Goal: Navigation & Orientation: Find specific page/section

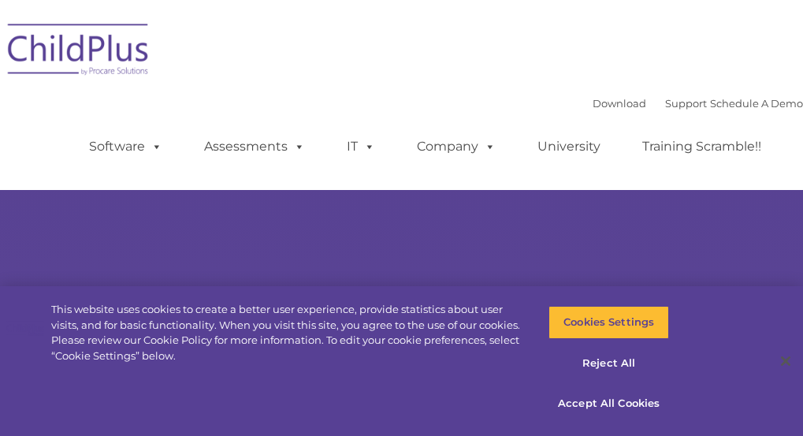
select select "MEDIUM"
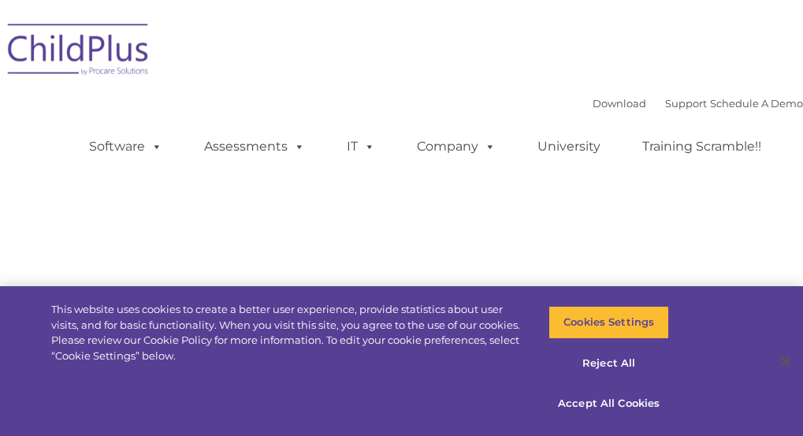
type input ""
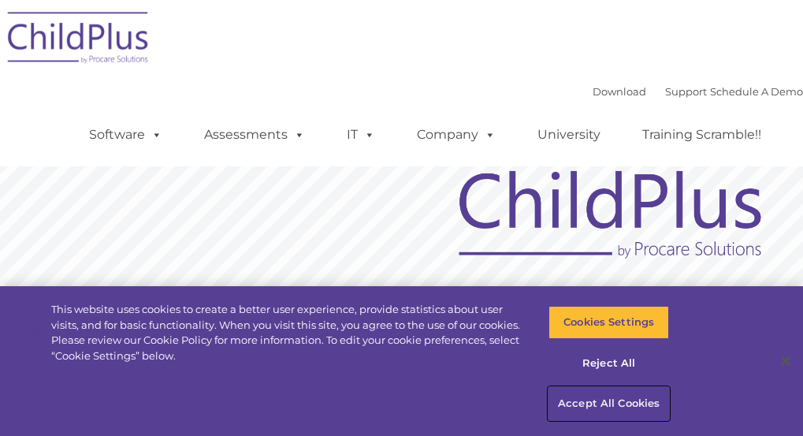
click at [580, 401] on button "Accept All Cookies" at bounding box center [609, 403] width 121 height 33
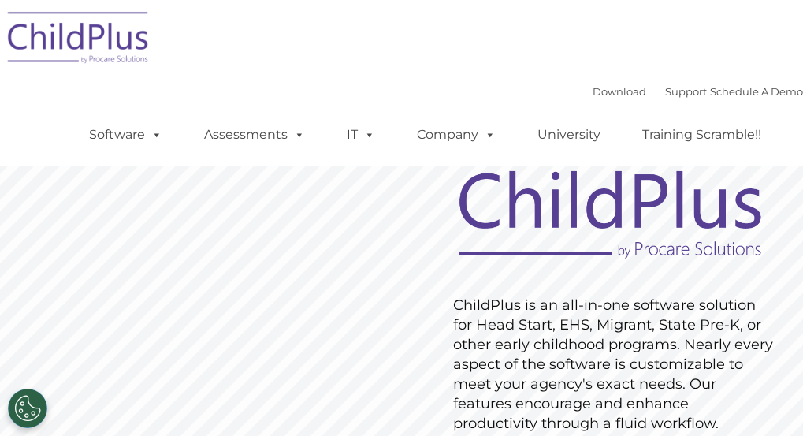
drag, startPoint x: 580, startPoint y: 401, endPoint x: 371, endPoint y: 266, distance: 249.3
click at [371, 266] on rs-slide "Request Pricing ChildPlus is an all-in-one software solution for Head Start, EH…" at bounding box center [401, 346] width 803 height 583
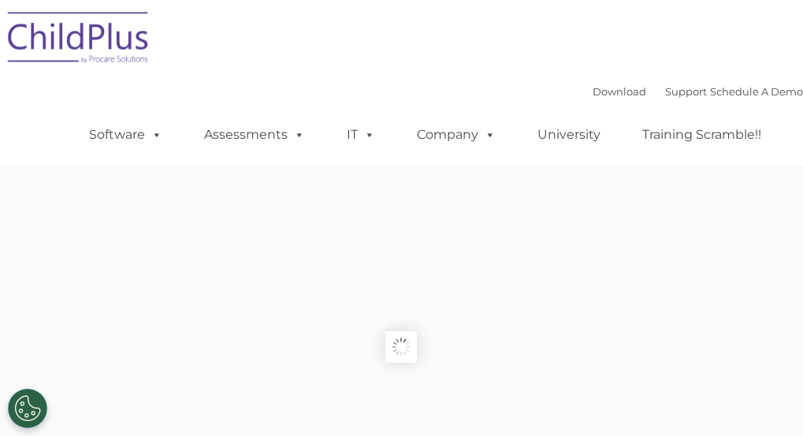
type input ""
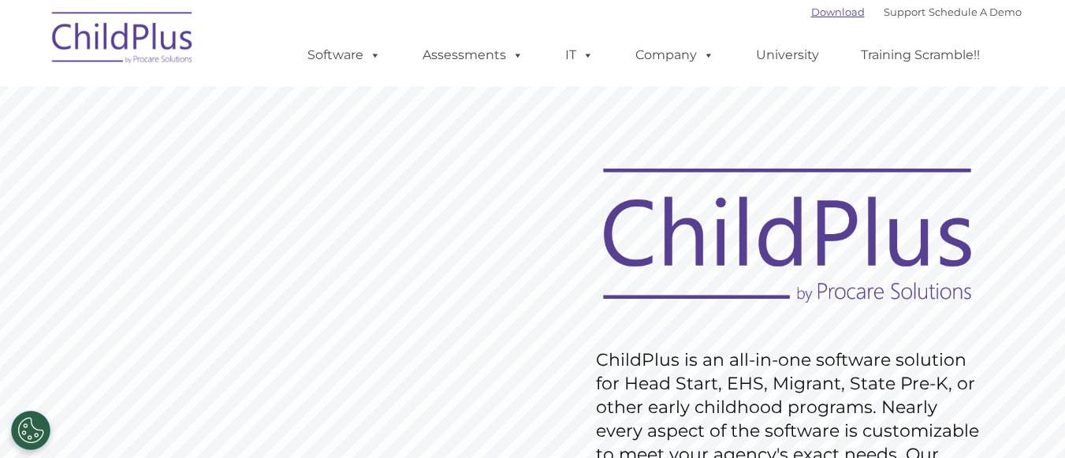
click at [803, 9] on link "Download" at bounding box center [838, 12] width 54 height 13
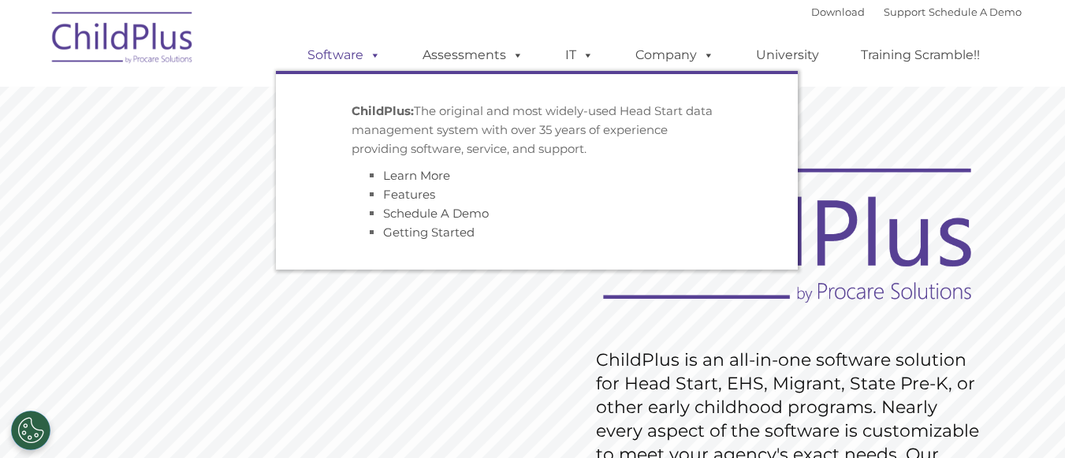
click at [355, 54] on link "Software" at bounding box center [344, 55] width 105 height 32
click at [378, 53] on span at bounding box center [371, 54] width 17 height 15
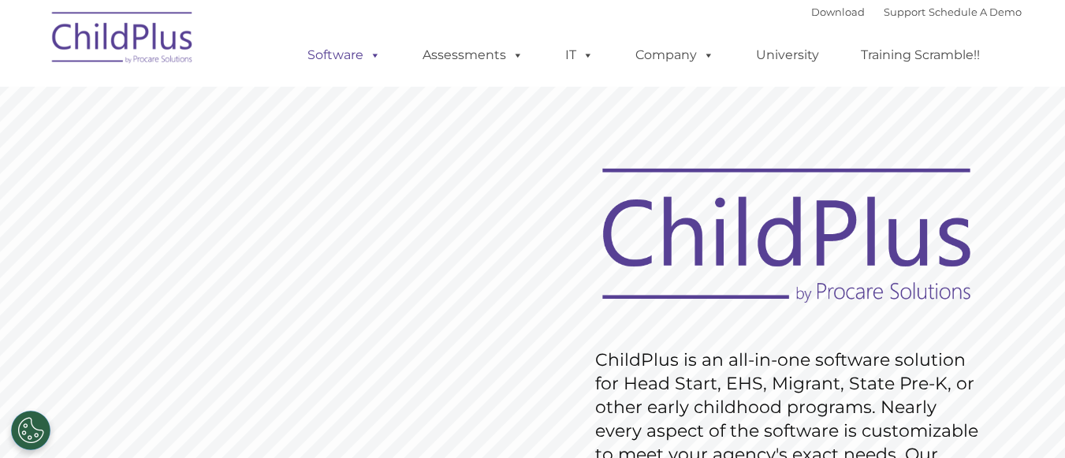
click at [378, 53] on span at bounding box center [371, 54] width 17 height 15
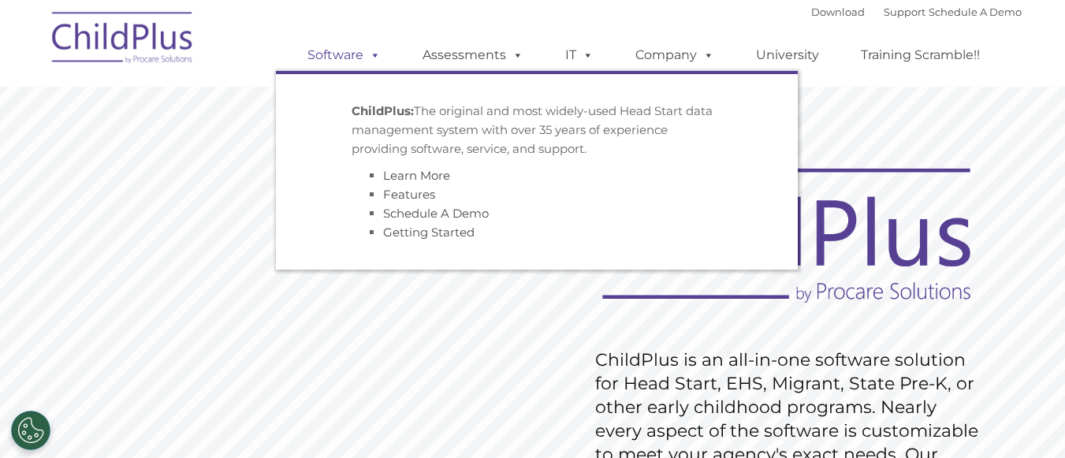
click at [378, 53] on span at bounding box center [371, 54] width 17 height 15
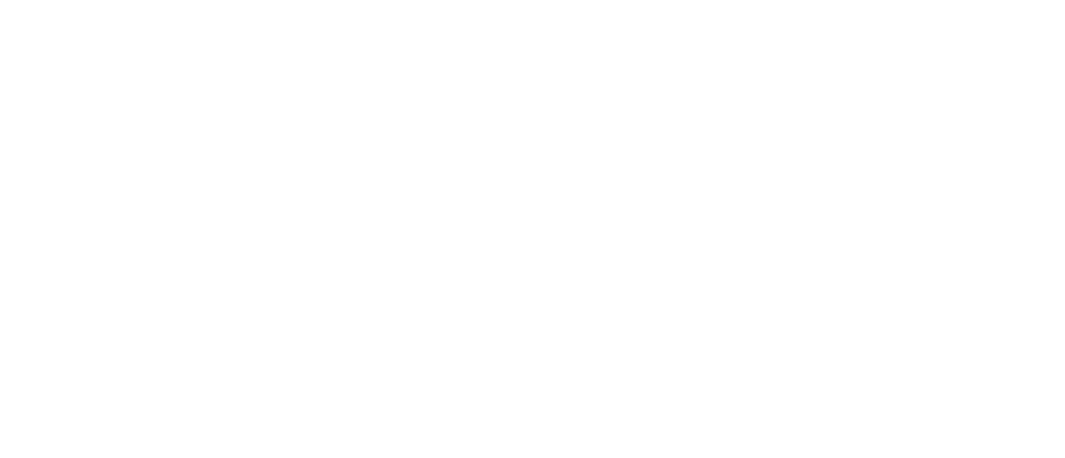
type input ""
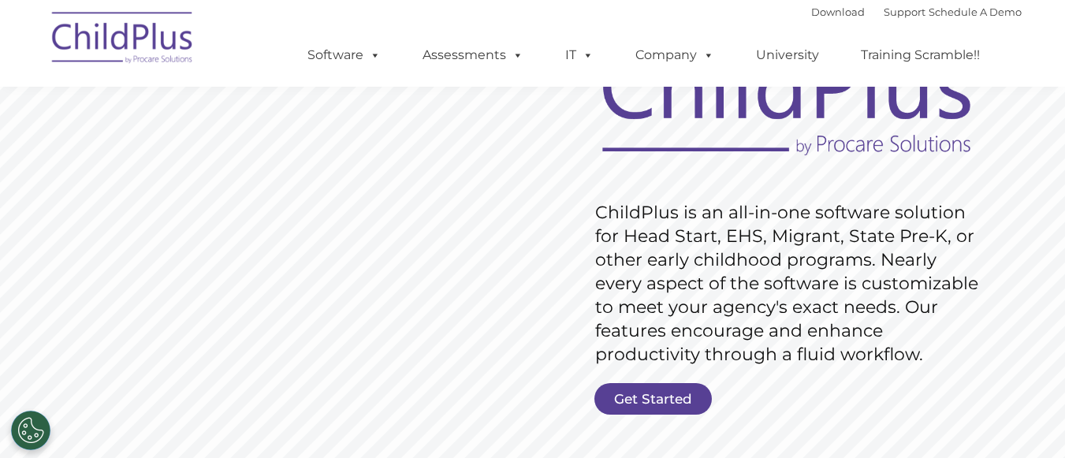
scroll to position [196, 0]
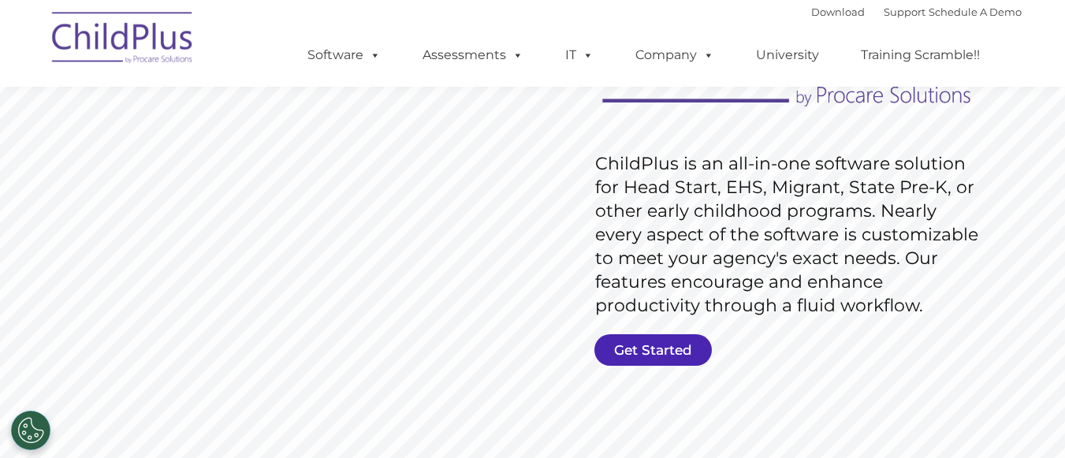
click at [622, 349] on link "Get Started" at bounding box center [652, 350] width 117 height 32
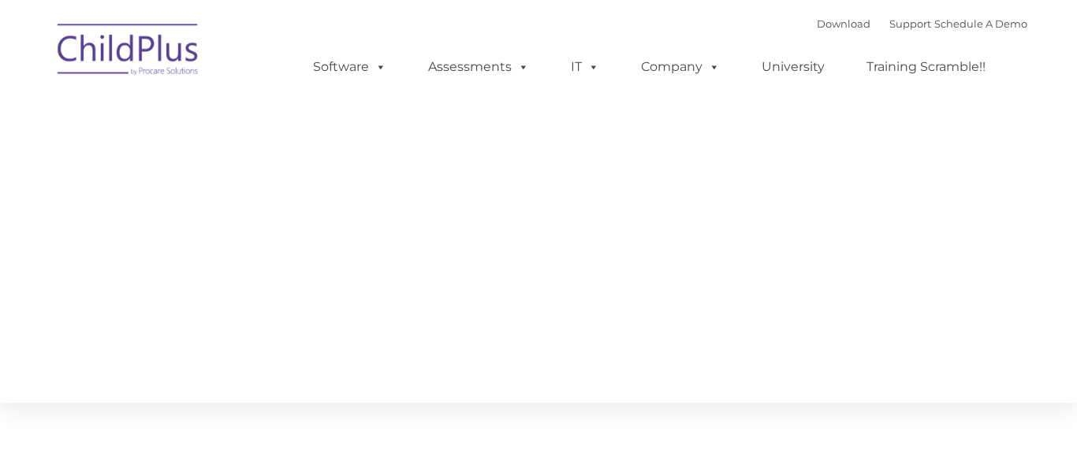
type input ""
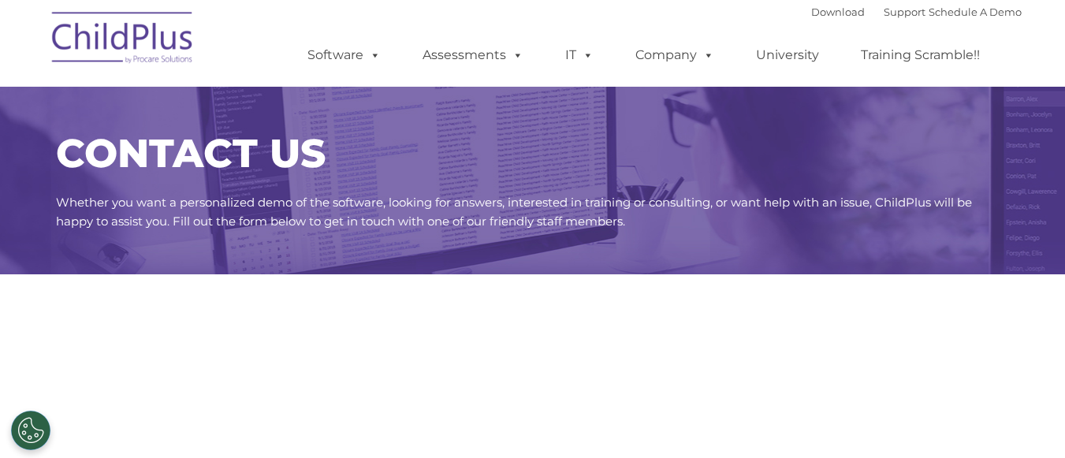
select select "MEDIUM"
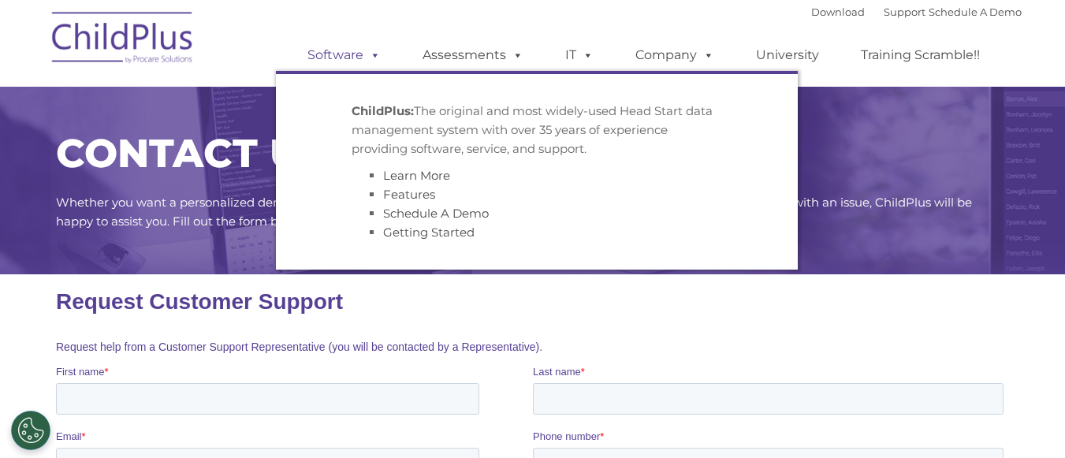
click at [362, 53] on link "Software" at bounding box center [344, 55] width 105 height 32
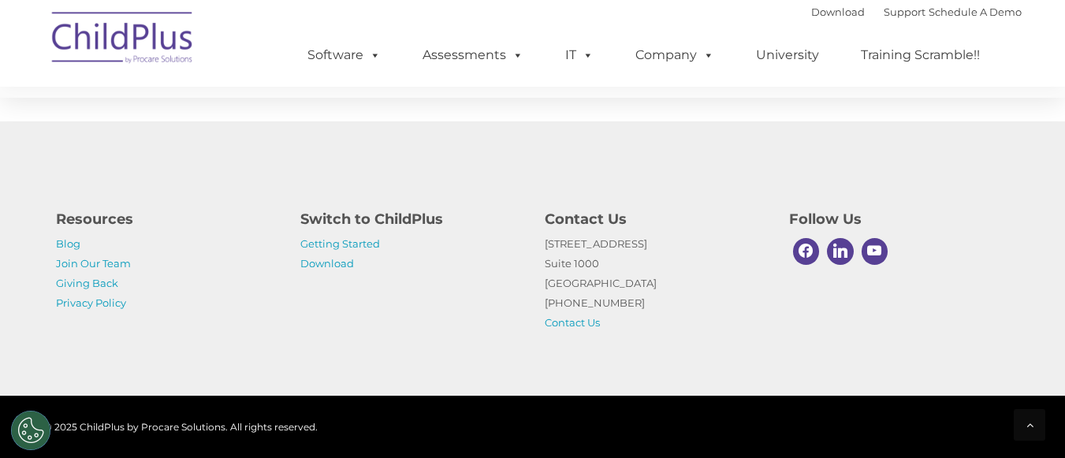
scroll to position [1131, 0]
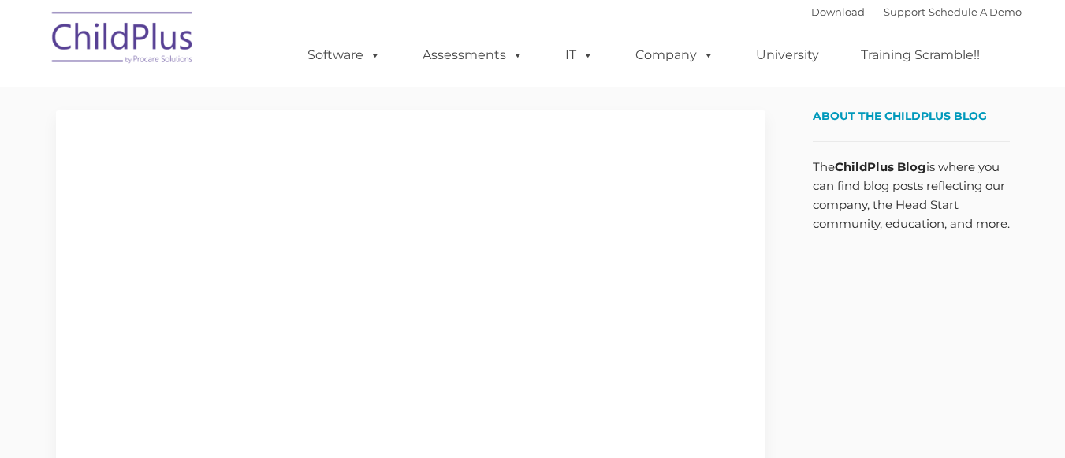
type input ""
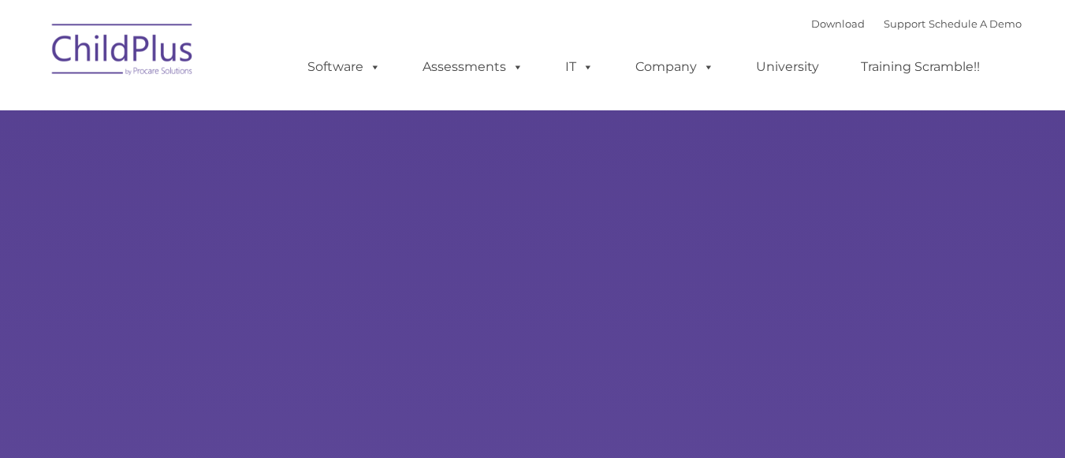
type input ""
select select "MEDIUM"
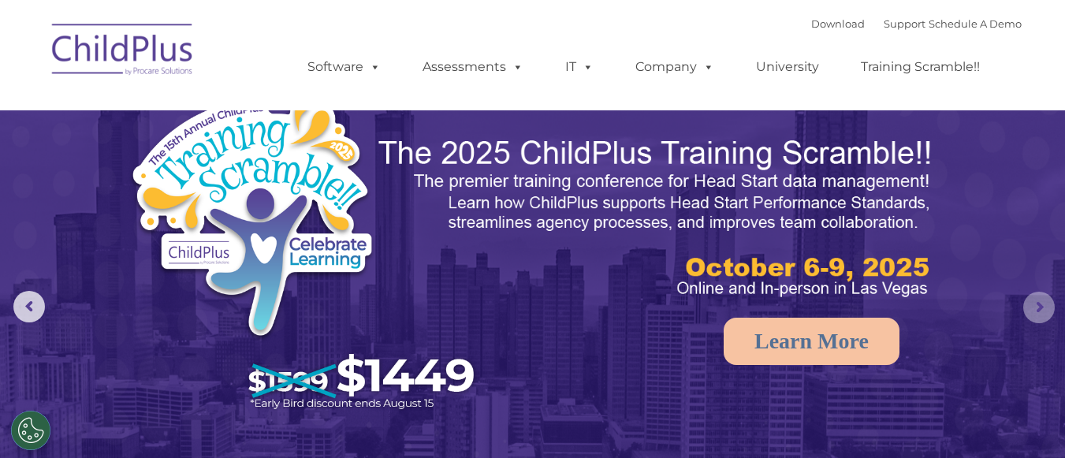
click at [1041, 303] on rs-arrow at bounding box center [1039, 308] width 32 height 32
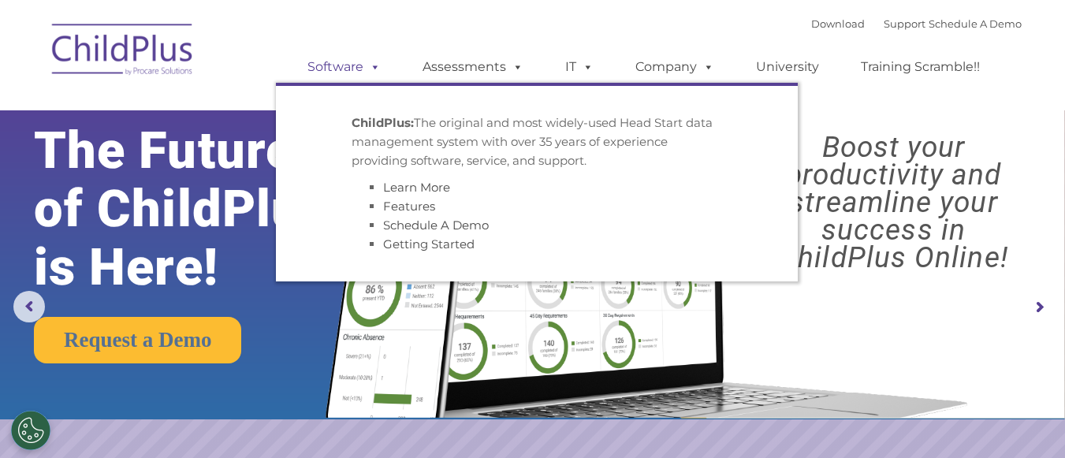
click at [330, 69] on link "Software" at bounding box center [344, 67] width 105 height 32
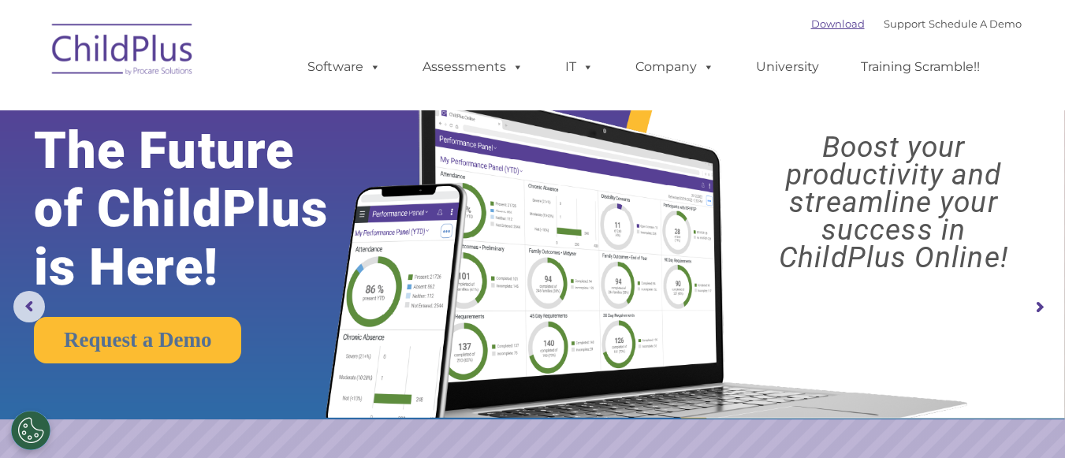
click at [814, 24] on link "Download" at bounding box center [838, 23] width 54 height 13
